Goal: Transaction & Acquisition: Purchase product/service

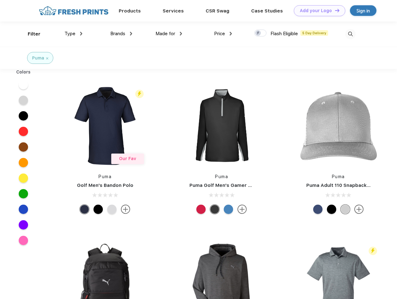
scroll to position [0, 0]
click at [317, 11] on link "Add your Logo Design Tool" at bounding box center [319, 10] width 51 height 11
click at [0, 0] on div "Design Tool" at bounding box center [0, 0] width 0 height 0
click at [334, 10] on link "Add your Logo Design Tool" at bounding box center [319, 10] width 51 height 11
click at [30, 34] on div "Filter" at bounding box center [34, 34] width 13 height 7
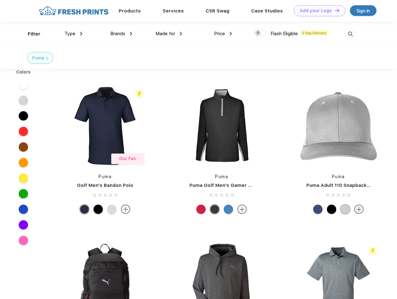
click at [73, 34] on span "Type" at bounding box center [69, 34] width 11 height 6
click at [121, 34] on span "Brands" at bounding box center [117, 34] width 15 height 6
click at [169, 34] on span "Made for" at bounding box center [165, 34] width 20 height 6
click at [223, 34] on span "Price" at bounding box center [219, 34] width 11 height 6
click at [260, 33] on div at bounding box center [260, 33] width 12 height 7
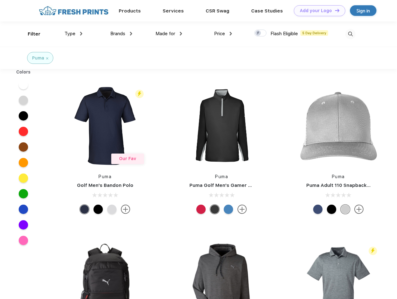
click at [258, 33] on input "checkbox" at bounding box center [256, 31] width 4 height 4
click at [350, 34] on img at bounding box center [350, 34] width 10 height 10
